Goal: Book appointment/travel/reservation

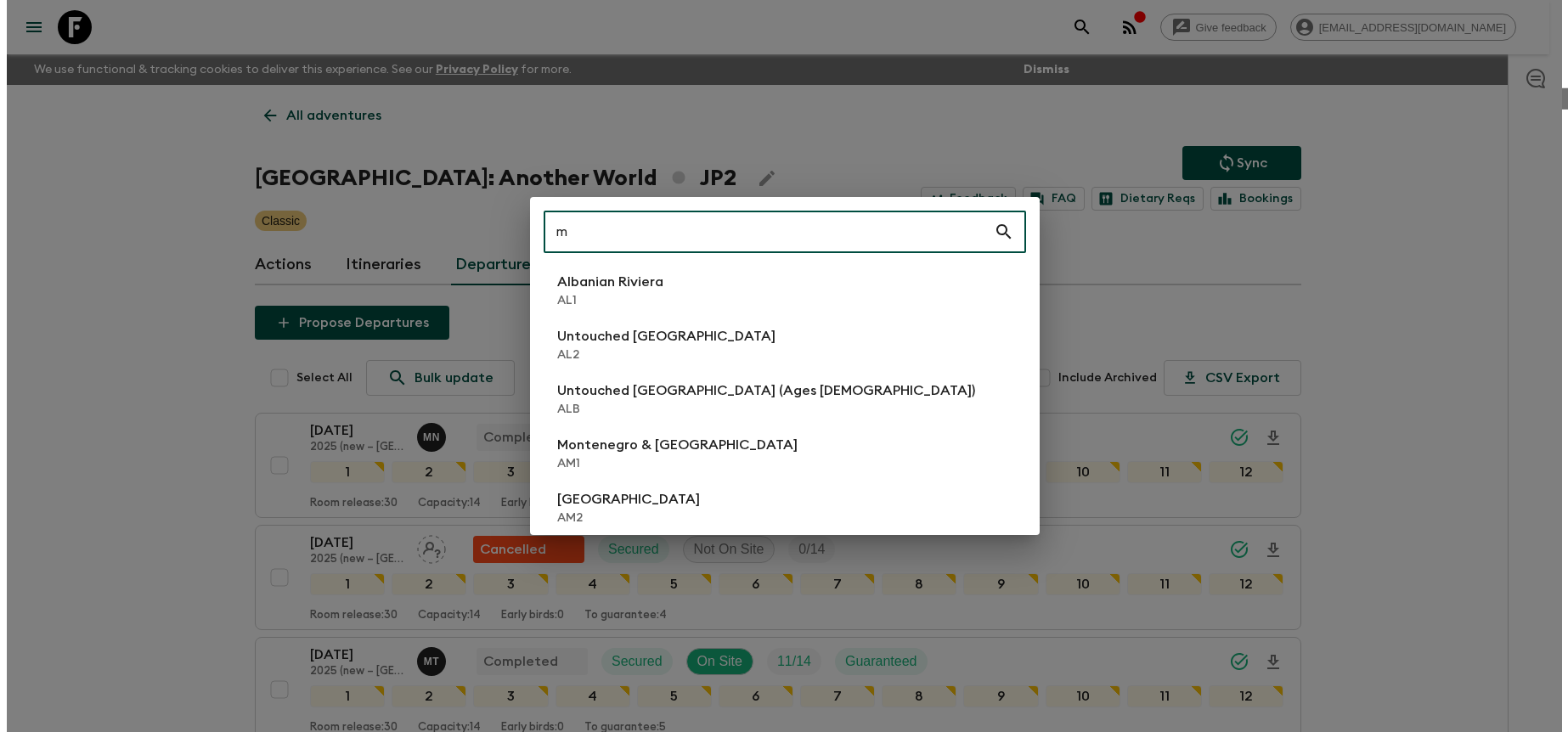
scroll to position [2592, 0]
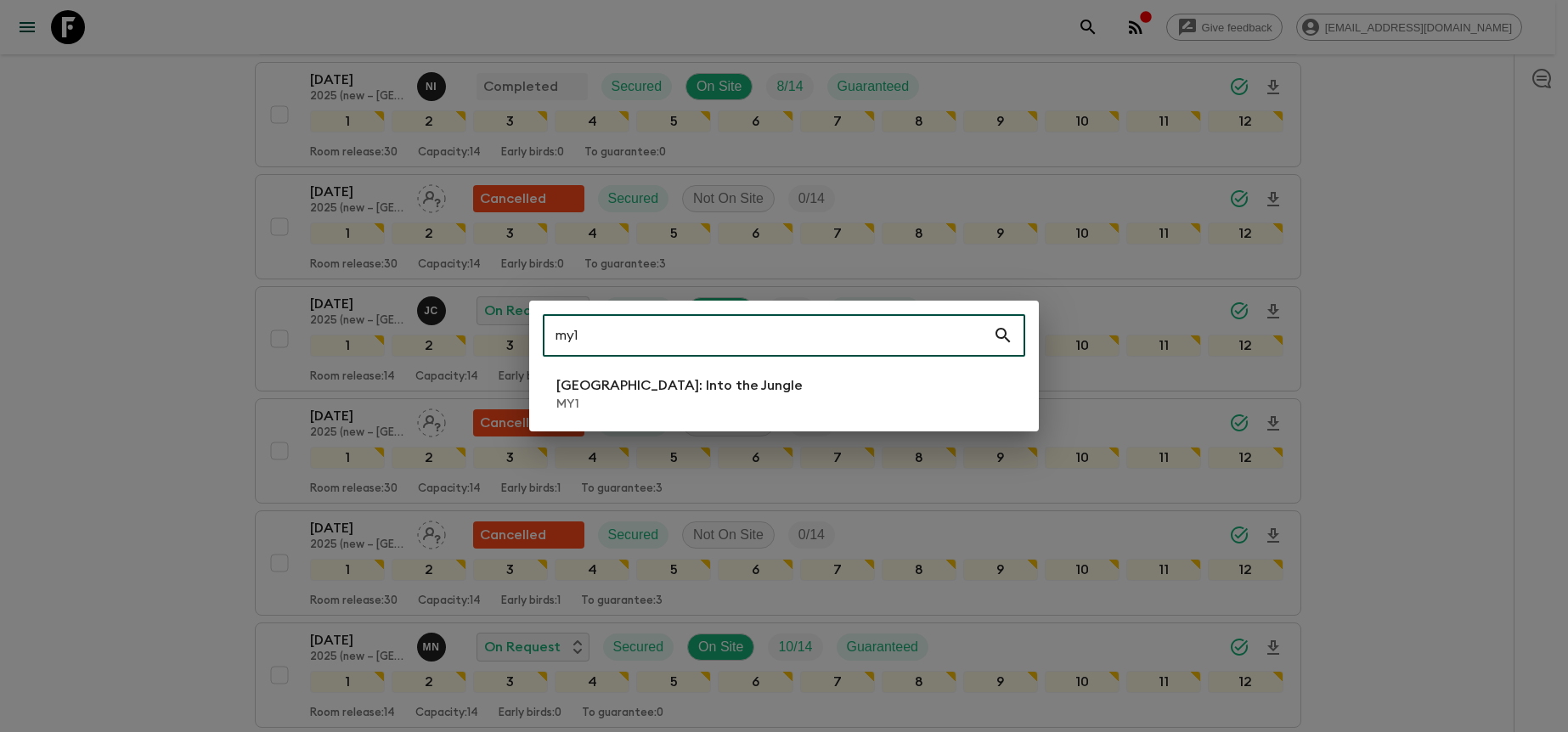
type input "my1"
click at [791, 390] on li "[GEOGRAPHIC_DATA]: Into the Jungle MY1" at bounding box center [784, 394] width 483 height 47
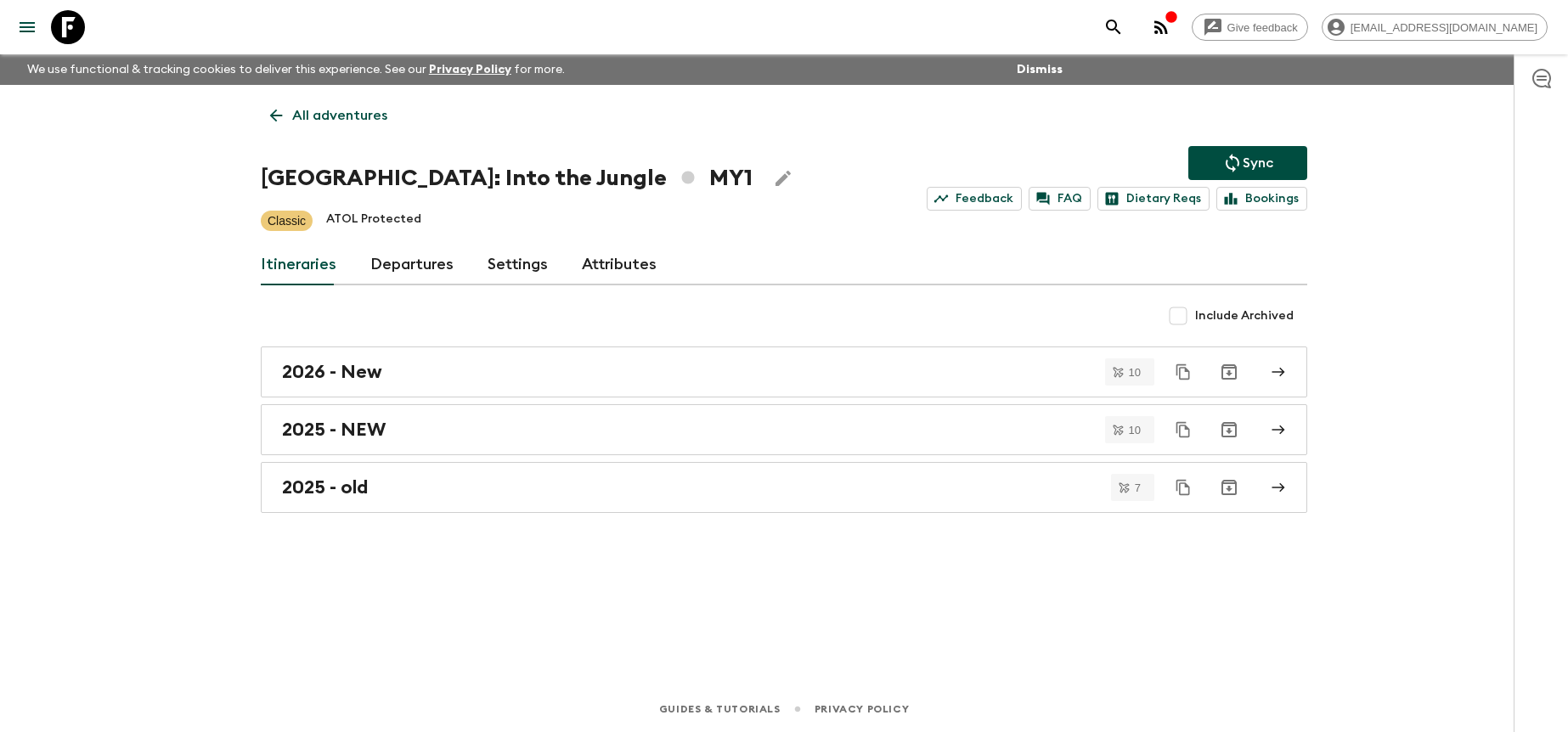
click at [419, 272] on link "Departures" at bounding box center [413, 265] width 83 height 41
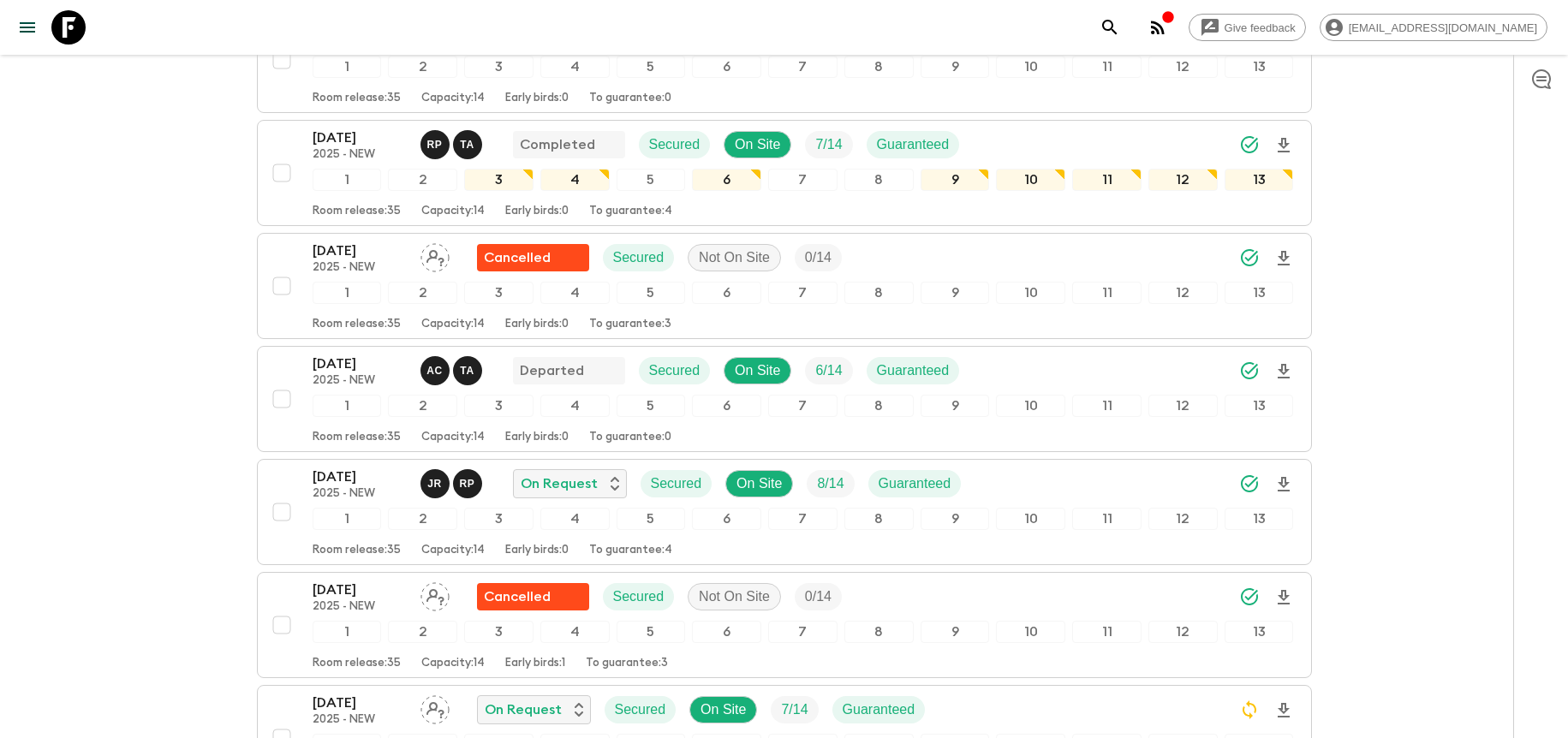
scroll to position [2123, 0]
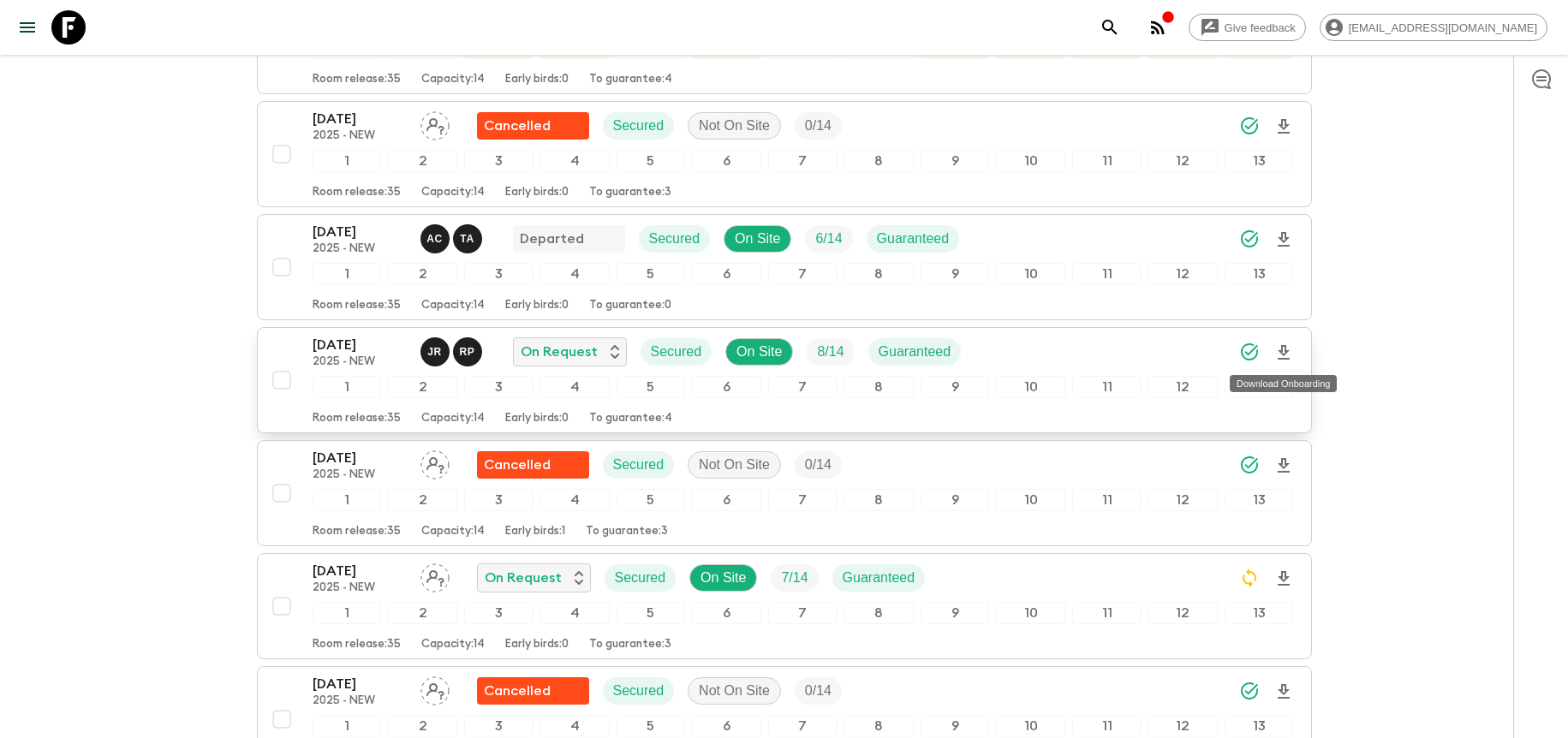
click at [1286, 357] on icon "Download Onboarding" at bounding box center [1283, 352] width 20 height 20
